Goal: Navigation & Orientation: Find specific page/section

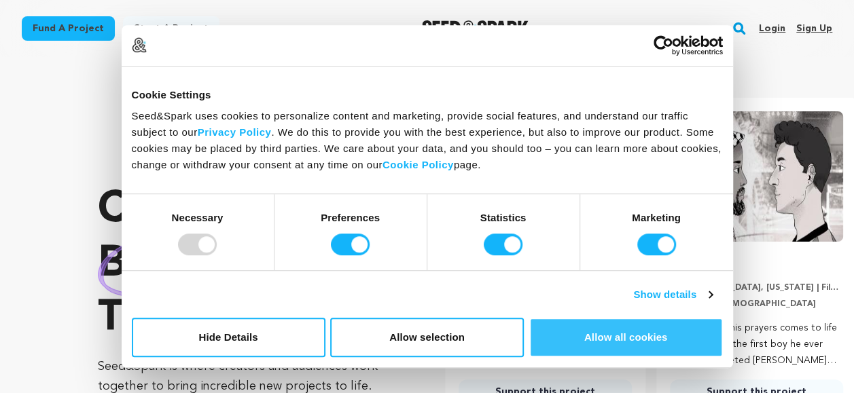
click at [617, 338] on button "Allow all cookies" at bounding box center [626, 337] width 194 height 39
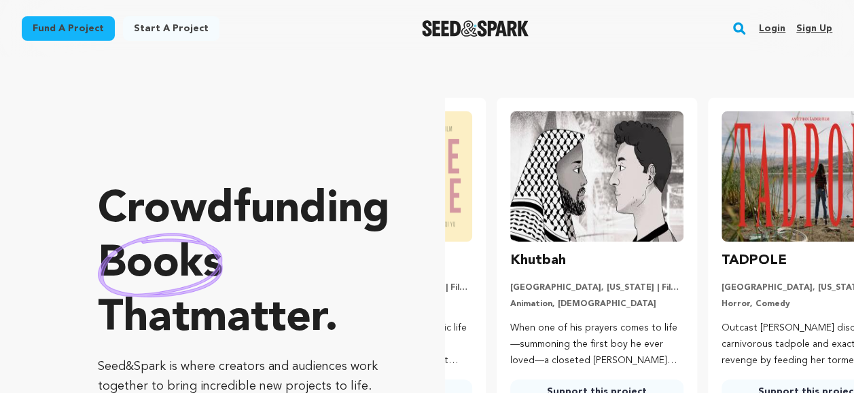
scroll to position [0, 221]
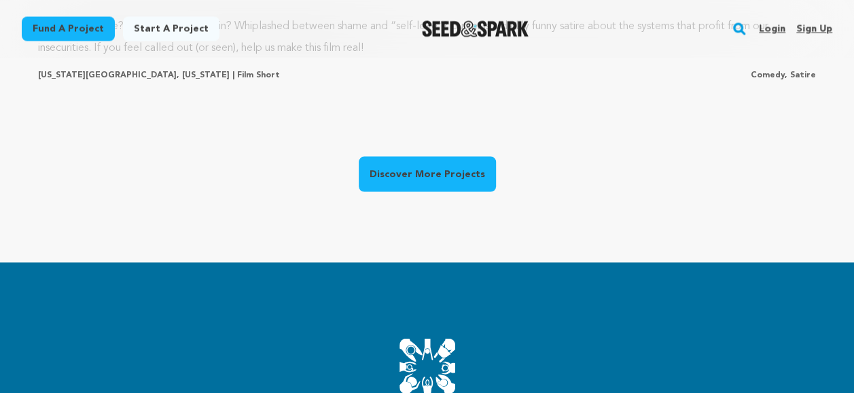
scroll to position [1277, 0]
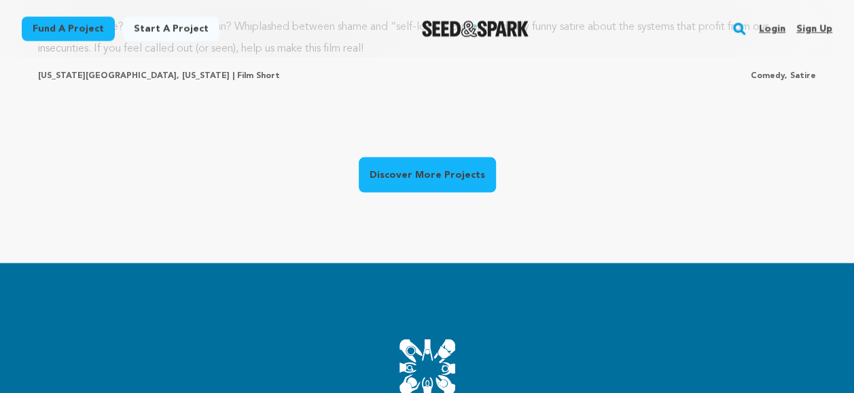
click at [416, 157] on link "Discover More Projects" at bounding box center [427, 174] width 137 height 35
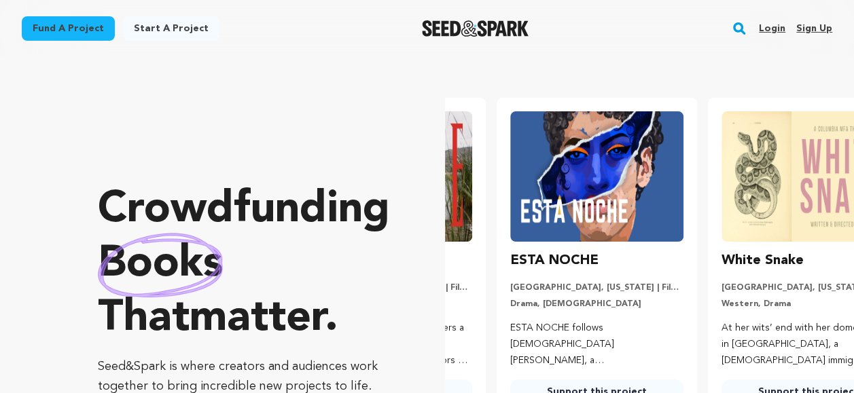
scroll to position [0, 221]
